Goal: Information Seeking & Learning: Learn about a topic

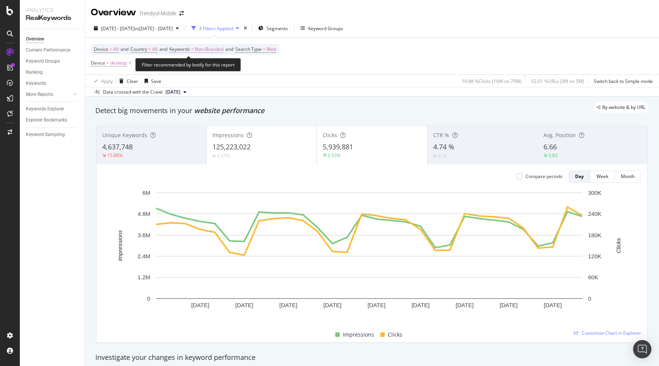
click at [195, 49] on span "Keywords = Non-Branded" at bounding box center [196, 49] width 54 height 7
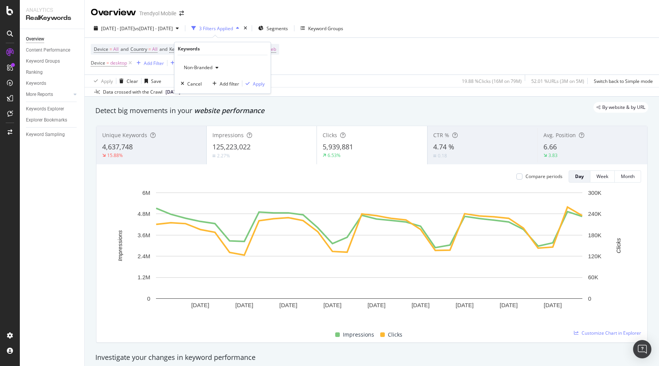
click at [187, 68] on span "Non-Branded" at bounding box center [197, 67] width 32 height 6
click at [212, 116] on span "Non-Branded & Anonymized queries" at bounding box center [226, 115] width 78 height 7
click at [259, 83] on div "Apply" at bounding box center [265, 83] width 12 height 6
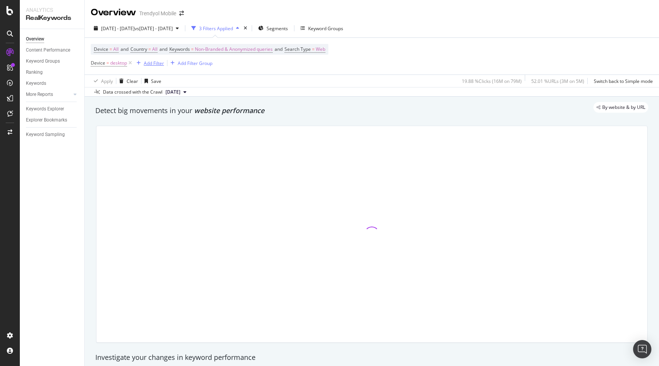
click at [155, 60] on div "Add Filter" at bounding box center [149, 63] width 31 height 8
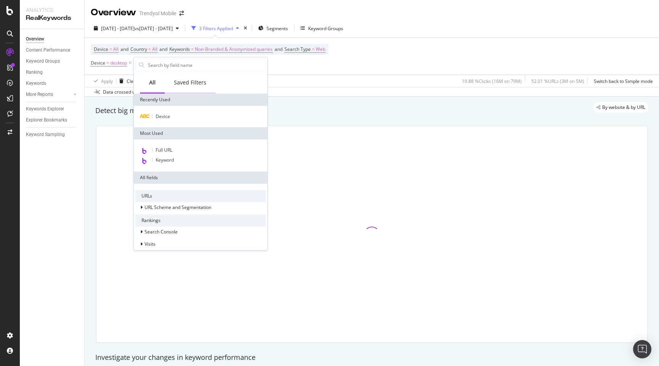
click at [194, 88] on div "Saved Filters" at bounding box center [190, 82] width 51 height 21
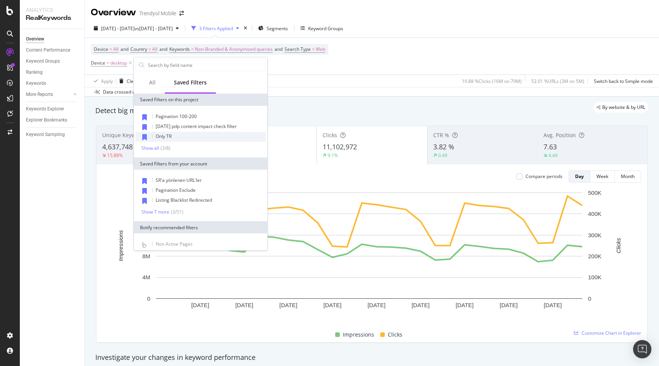
click at [184, 137] on div "Only TR" at bounding box center [200, 137] width 130 height 10
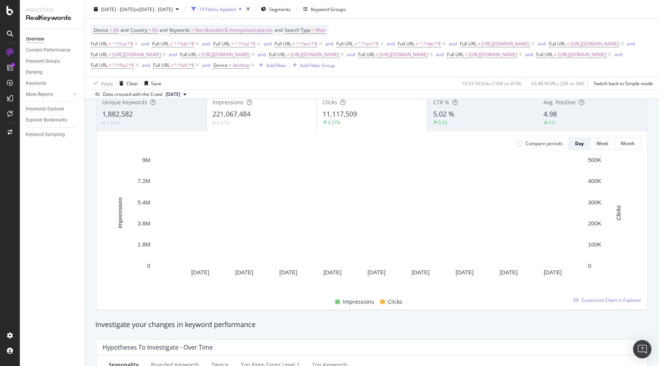
scroll to position [53, 0]
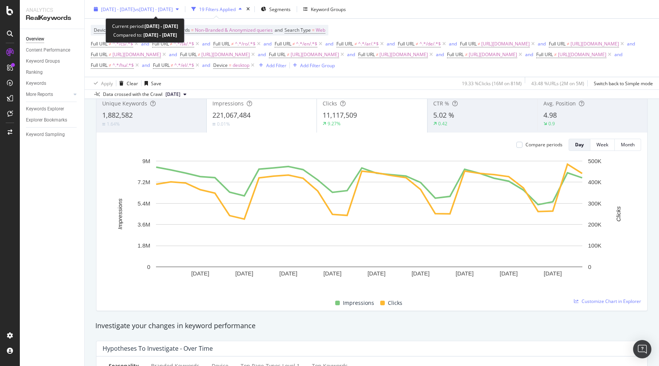
click at [121, 7] on span "[DATE] - [DATE]" at bounding box center [118, 9] width 34 height 6
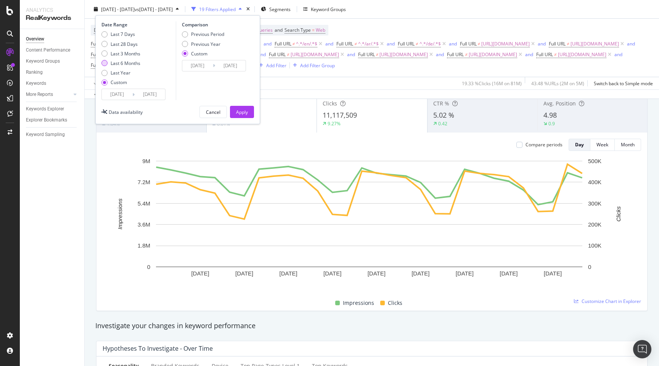
click at [118, 61] on div "Last 6 Months" at bounding box center [126, 63] width 30 height 6
type input "[DATE]"
click at [234, 109] on button "Apply" at bounding box center [242, 112] width 24 height 12
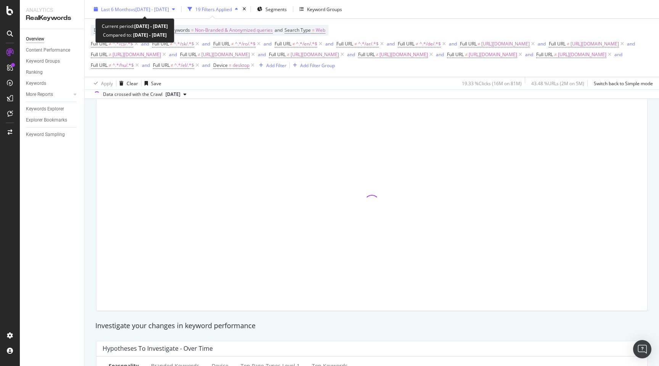
click at [147, 9] on span "vs [DATE] - [DATE]" at bounding box center [150, 9] width 38 height 6
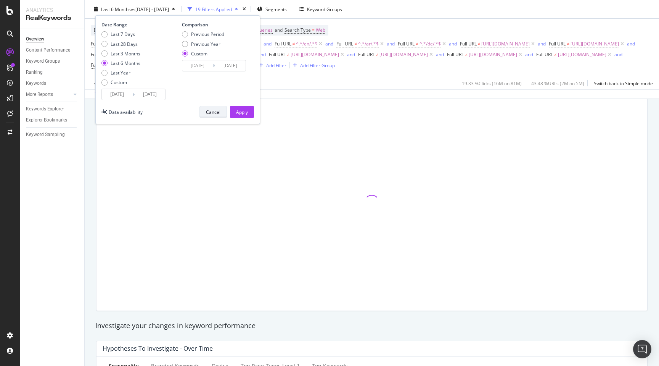
click at [207, 116] on div "Cancel" at bounding box center [213, 111] width 14 height 11
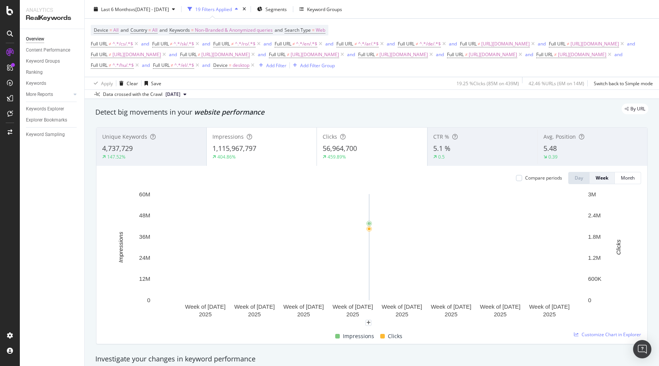
scroll to position [21, 0]
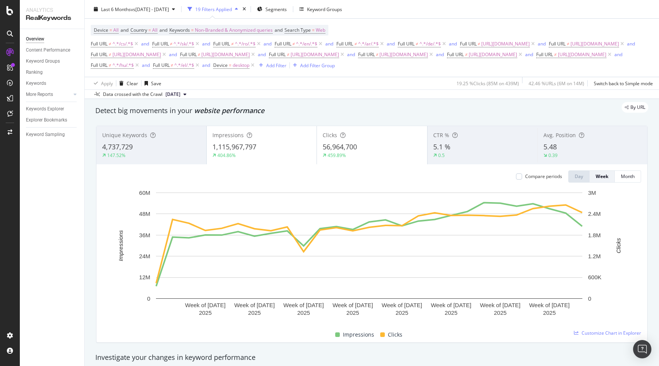
click at [337, 144] on span "56,964,700" at bounding box center [340, 146] width 34 height 9
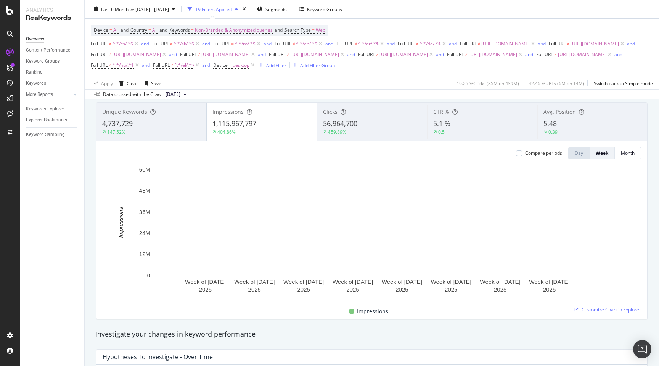
scroll to position [44, 0]
